Goal: Check status: Check status

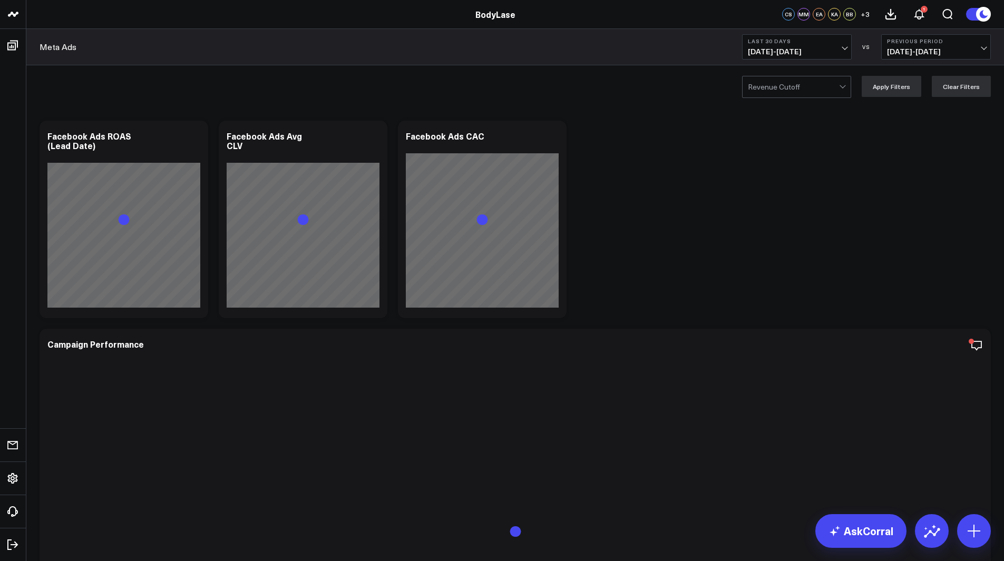
click at [774, 50] on span "[DATE] - [DATE]" at bounding box center [797, 51] width 98 height 8
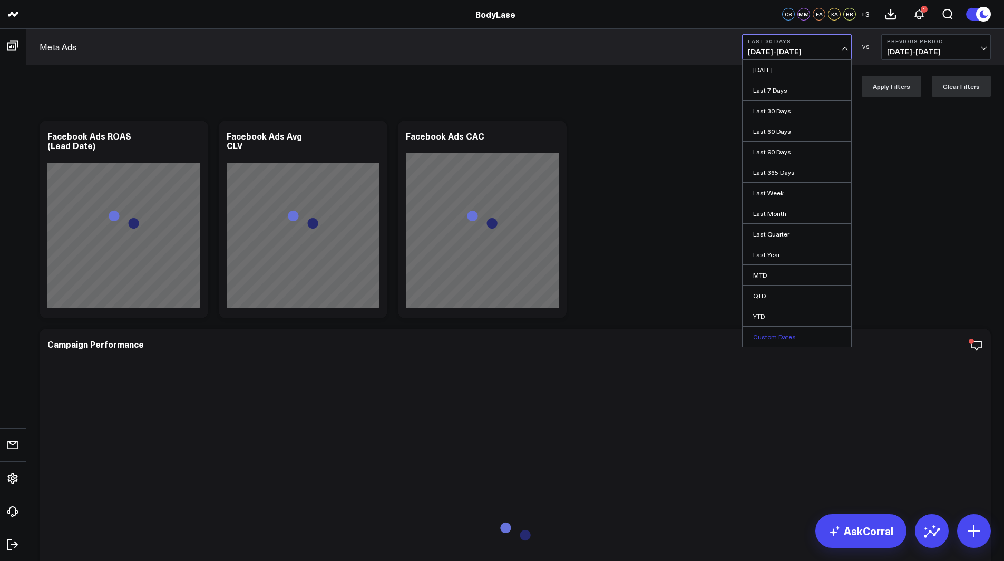
click at [793, 334] on link "Custom Dates" at bounding box center [796, 337] width 109 height 20
select select "8"
select select "2025"
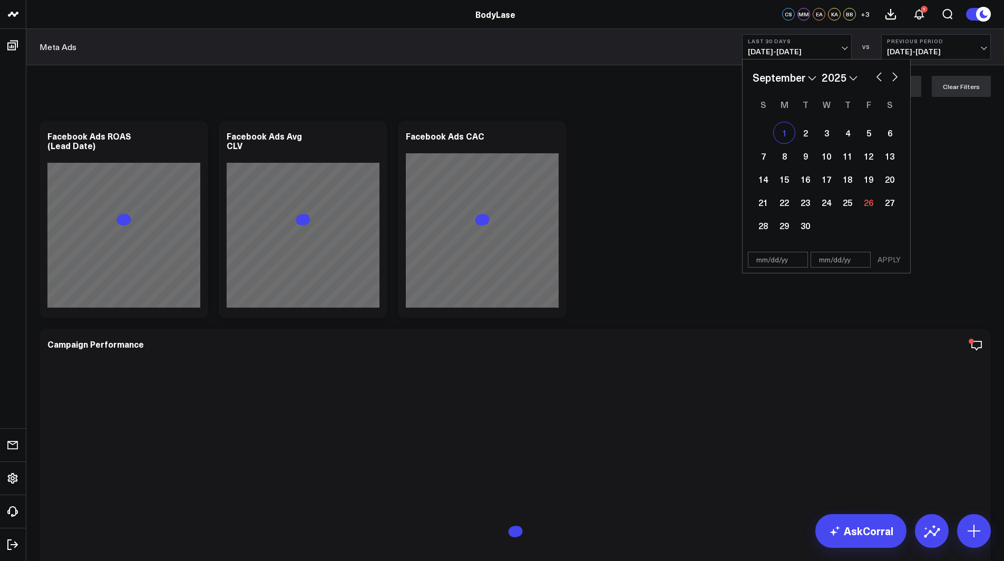
click at [786, 131] on div "1" at bounding box center [783, 132] width 21 height 21
type input "[DATE]"
select select "8"
select select "2025"
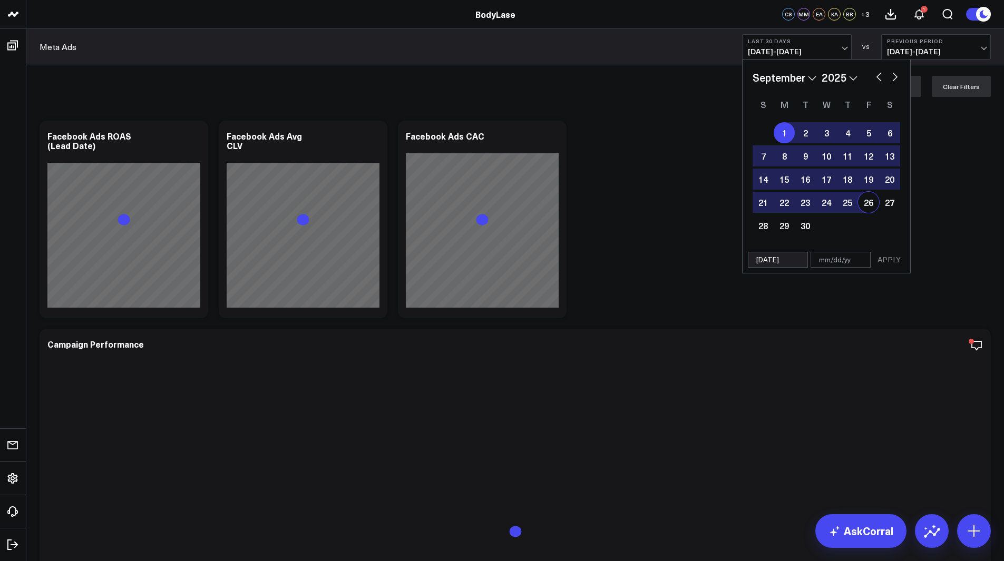
click at [862, 202] on div "26" at bounding box center [868, 202] width 21 height 21
type input "[DATE]"
select select "8"
select select "2025"
click at [895, 258] on button "APPLY" at bounding box center [889, 260] width 32 height 16
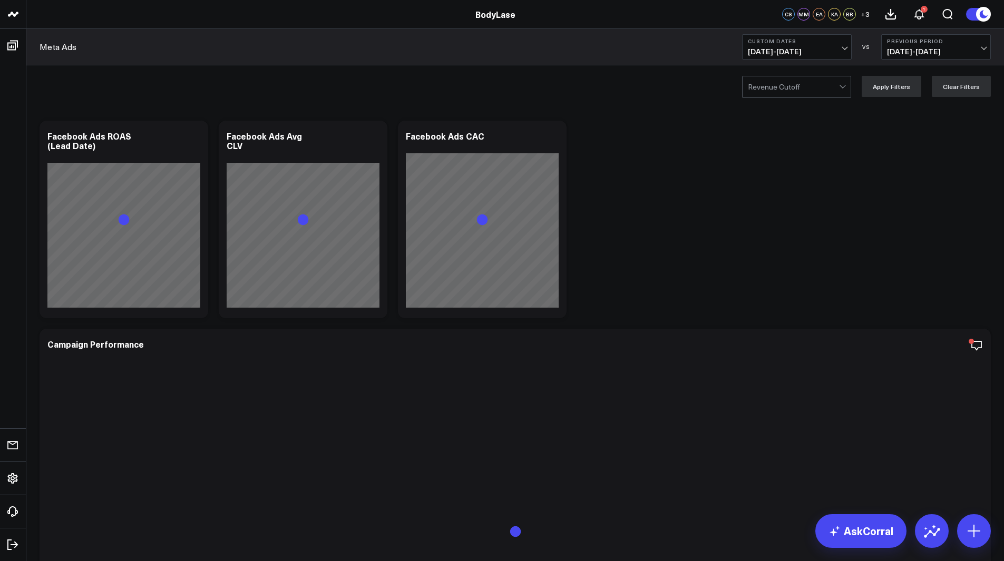
click at [911, 49] on span "[DATE] - [DATE]" at bounding box center [936, 51] width 98 height 8
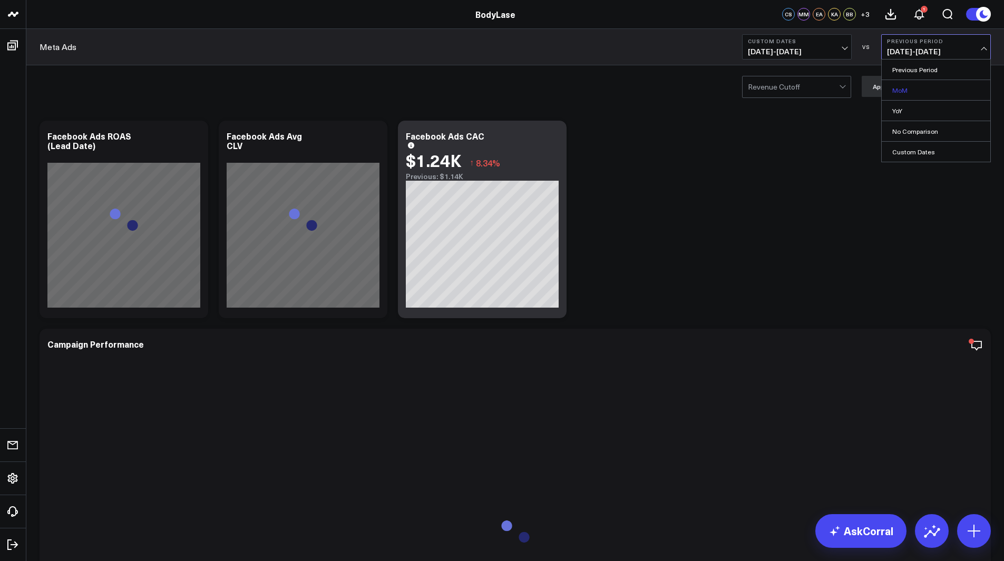
click at [924, 94] on link "MoM" at bounding box center [935, 90] width 109 height 20
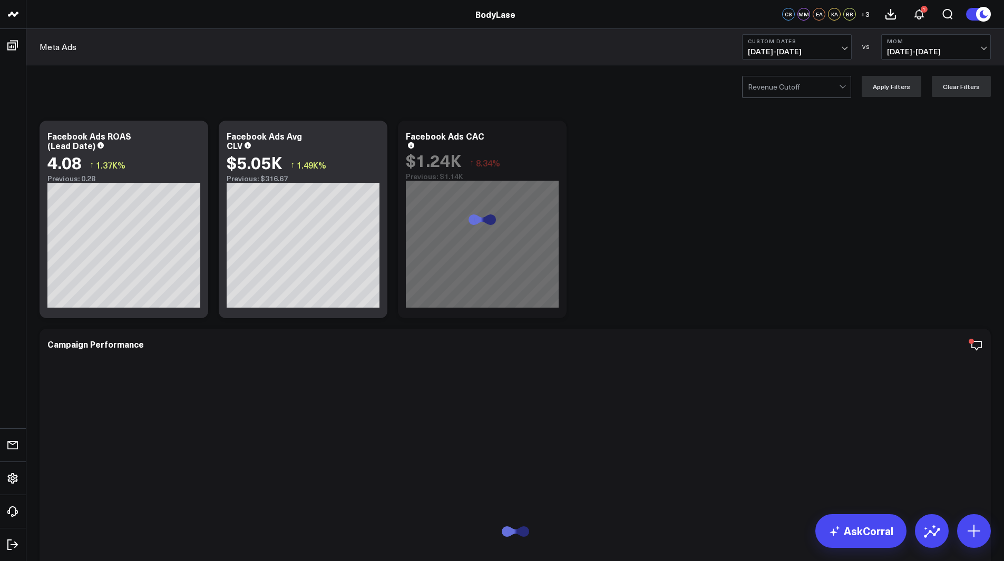
click at [681, 94] on div "Revenue Cutoff Apply Filters Clear Filters" at bounding box center [514, 86] width 977 height 42
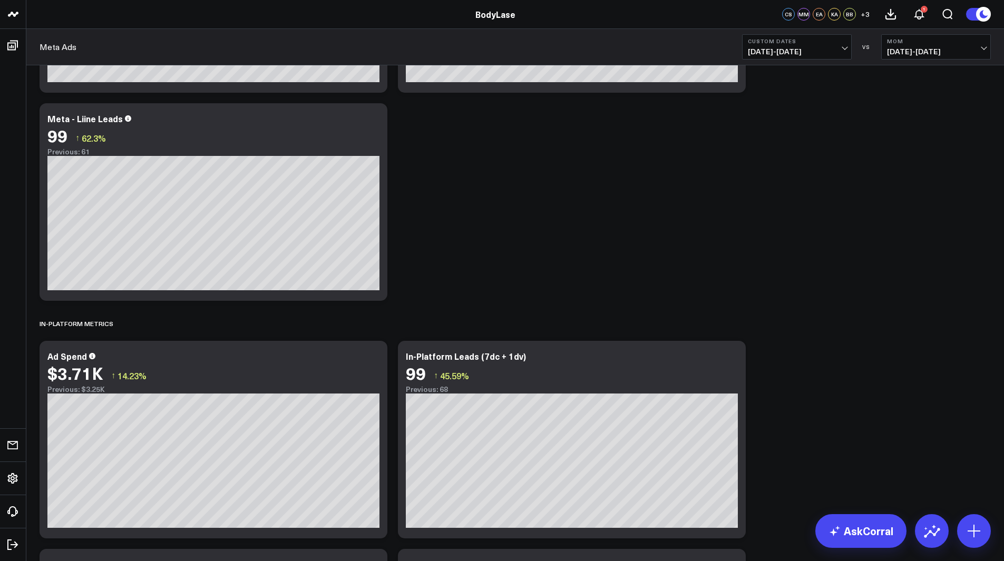
scroll to position [1459, 0]
